Goal: Task Accomplishment & Management: Manage account settings

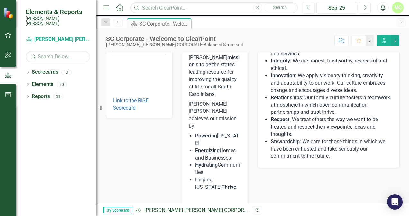
scroll to position [85, 0]
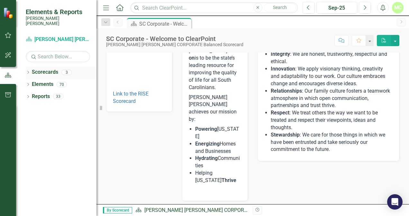
click at [34, 69] on link "Scorecards" at bounding box center [45, 72] width 26 height 7
click at [27, 71] on icon "Dropdown" at bounding box center [28, 73] width 4 height 4
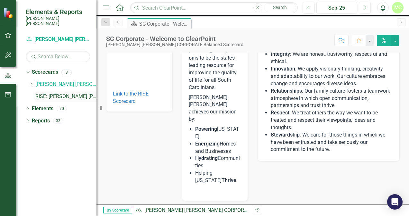
click at [57, 93] on link "RISE: [PERSON_NAME] [PERSON_NAME] Recognizing Innovation, Safety and Excellence" at bounding box center [65, 96] width 61 height 7
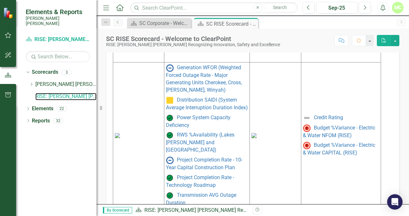
scroll to position [386, 0]
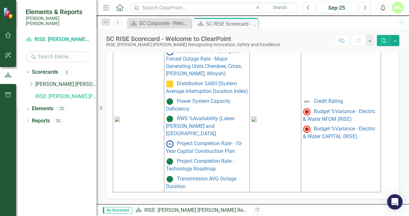
click at [37, 81] on link "[PERSON_NAME] [PERSON_NAME] CORPORATE Balanced Scorecard" at bounding box center [65, 84] width 61 height 7
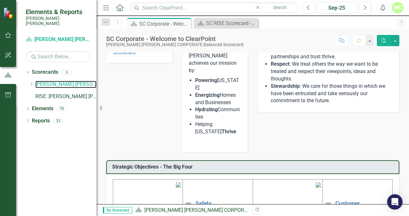
scroll to position [171, 0]
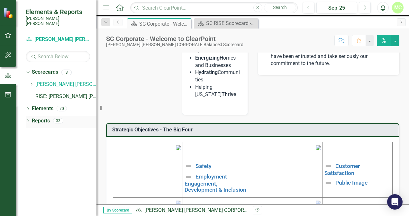
click at [26, 120] on icon "Dropdown" at bounding box center [28, 122] width 4 height 4
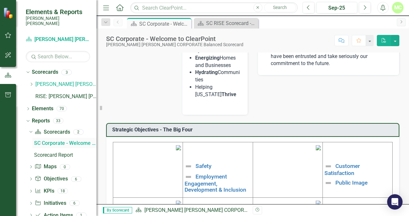
scroll to position [10, 0]
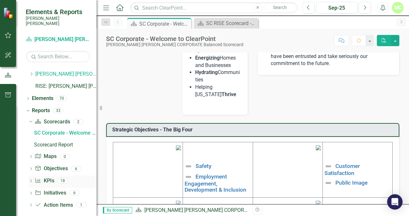
click at [30, 180] on icon "Dropdown" at bounding box center [31, 182] width 4 height 4
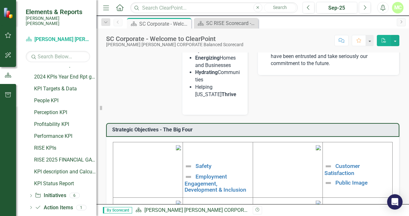
scroll to position [200, 0]
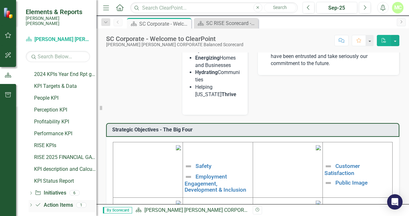
click at [31, 204] on icon "Dropdown" at bounding box center [31, 206] width 4 height 4
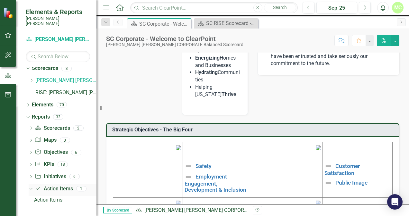
scroll to position [0, 0]
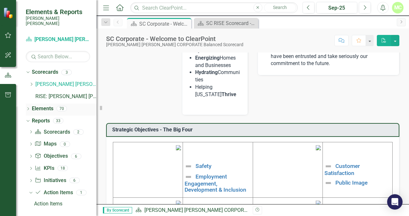
click at [27, 108] on icon "Dropdown" at bounding box center [28, 110] width 4 height 4
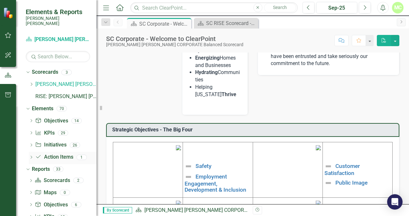
click at [31, 156] on icon "Dropdown" at bounding box center [31, 158] width 4 height 4
click at [50, 93] on link "RISE: [PERSON_NAME] [PERSON_NAME] Recognizing Innovation, Safety and Excellence" at bounding box center [65, 96] width 61 height 7
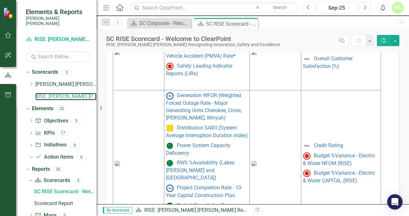
scroll to position [335, 0]
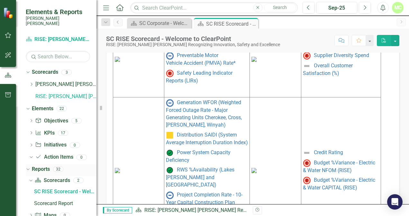
click at [27, 167] on icon "Dropdown" at bounding box center [27, 169] width 4 height 4
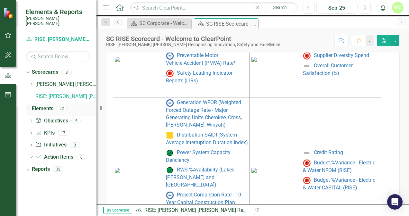
click at [27, 106] on icon "Dropdown" at bounding box center [27, 108] width 4 height 4
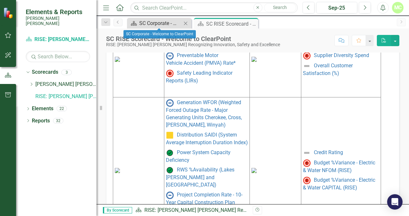
click at [158, 24] on div "SC Corporate - Welcome to ClearPoint" at bounding box center [160, 23] width 42 height 8
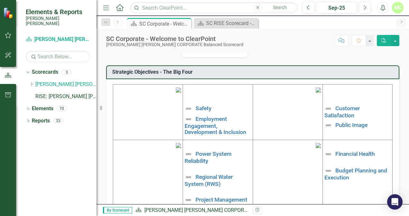
scroll to position [246, 0]
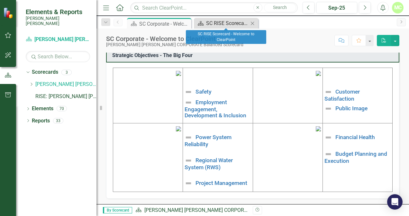
click at [229, 24] on div "SC RISE Scorecard - Welcome to ClearPoint" at bounding box center [227, 23] width 42 height 8
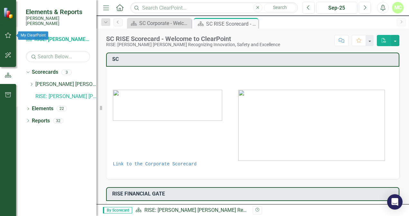
click at [9, 36] on icon "button" at bounding box center [8, 35] width 7 height 5
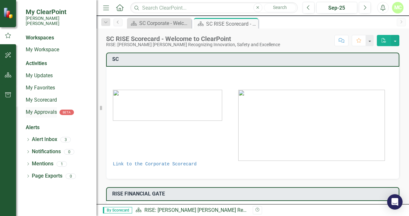
click at [48, 109] on link "My Approvals" at bounding box center [41, 112] width 31 height 7
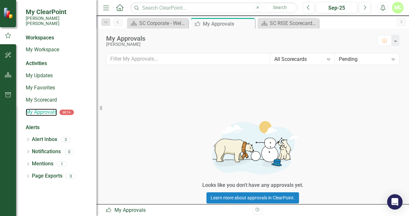
scroll to position [58, 0]
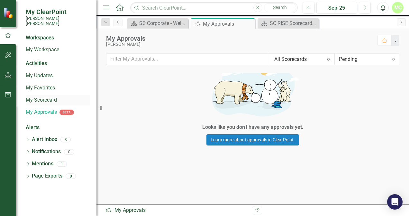
click at [42, 97] on link "My Scorecard" at bounding box center [58, 100] width 64 height 7
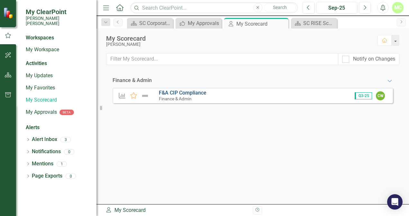
click at [164, 93] on link "F&A CIP Compliance" at bounding box center [183, 93] width 48 height 6
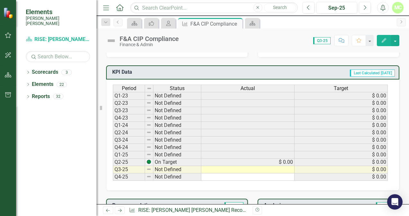
scroll to position [242, 0]
click at [168, 167] on td "Not Defined" at bounding box center [177, 169] width 48 height 7
click at [148, 167] on img at bounding box center [148, 169] width 5 height 5
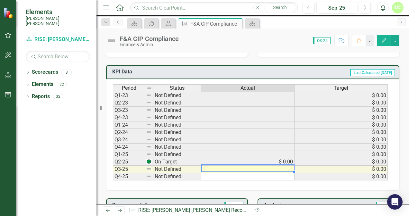
click at [247, 168] on td at bounding box center [247, 169] width 93 height 7
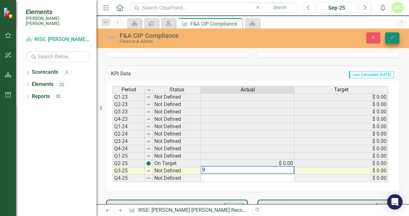
type textarea "0"
click at [393, 37] on icon "Save" at bounding box center [392, 37] width 6 height 4
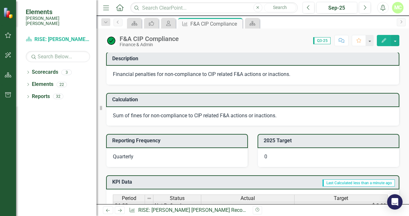
scroll to position [0, 0]
